Goal: Book appointment/travel/reservation

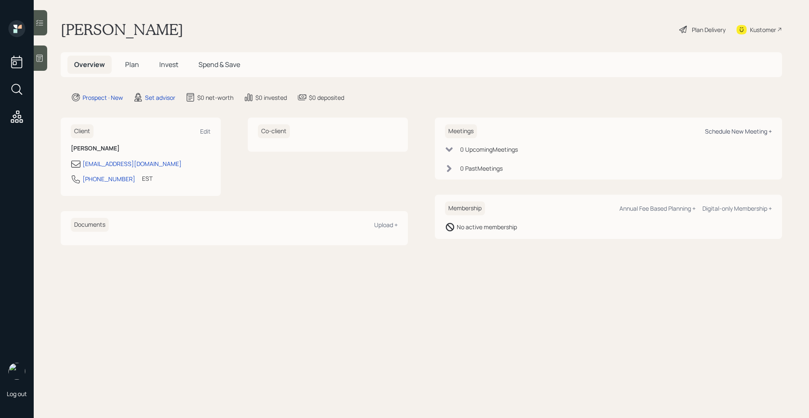
click at [721, 130] on div "Schedule New Meeting +" at bounding box center [738, 131] width 67 height 8
select select "round-robin"
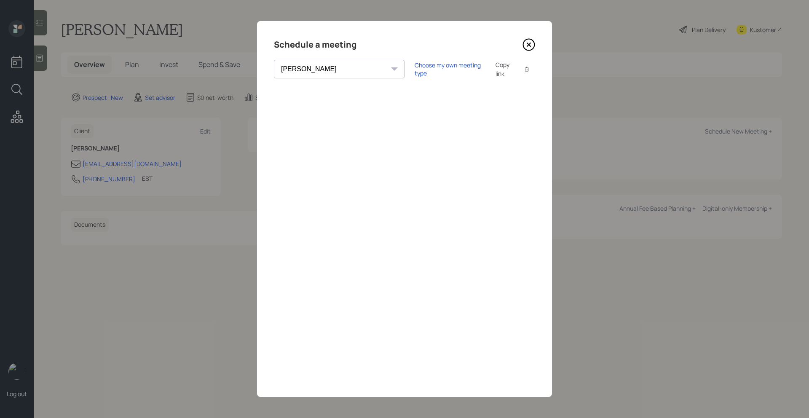
click at [335, 70] on div "Theresa Spinello Matthew Burke Xavier Ross Eitan Bar-David Ian Yamey Trevor Nel…" at bounding box center [339, 69] width 131 height 19
click at [423, 68] on div "Choose my own meeting type" at bounding box center [449, 69] width 71 height 16
click at [529, 40] on icon at bounding box center [528, 44] width 13 height 13
